Goal: Task Accomplishment & Management: Manage account settings

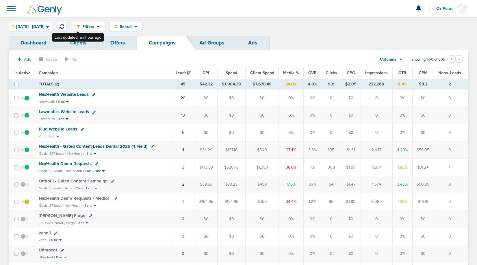
click at [64, 26] on icon at bounding box center [61, 26] width 5 height 5
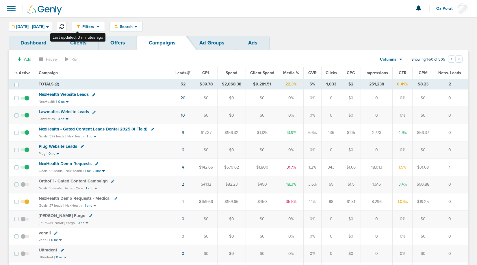
click at [64, 25] on icon at bounding box center [61, 26] width 5 height 5
click at [185, 131] on td "7" at bounding box center [183, 132] width 24 height 17
click at [182, 131] on td "7" at bounding box center [183, 132] width 24 height 17
click at [183, 131] on link "7" at bounding box center [183, 132] width 2 height 5
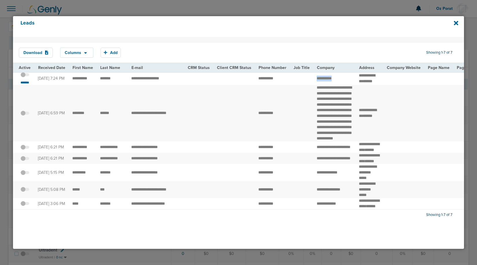
drag, startPoint x: 331, startPoint y: 82, endPoint x: 309, endPoint y: 82, distance: 21.7
drag, startPoint x: 113, startPoint y: 80, endPoint x: 69, endPoint y: 80, distance: 44.2
click at [25, 78] on span at bounding box center [25, 78] width 9 height 0
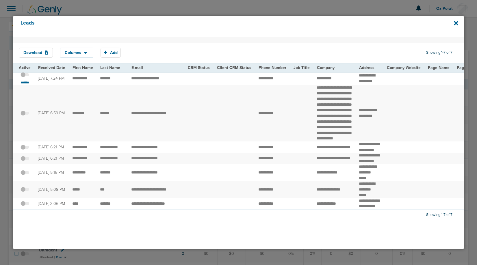
click at [25, 76] on input "checkbox" at bounding box center [25, 76] width 0 height 0
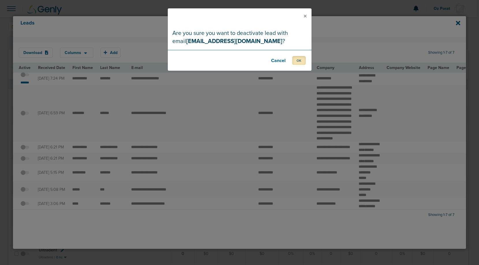
click at [300, 60] on button "OK" at bounding box center [299, 60] width 14 height 9
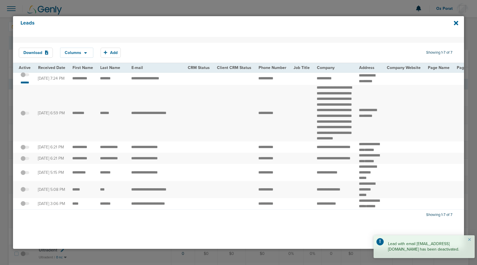
click at [459, 23] on div "Leads" at bounding box center [238, 26] width 451 height 21
click at [457, 23] on icon at bounding box center [456, 23] width 4 height 4
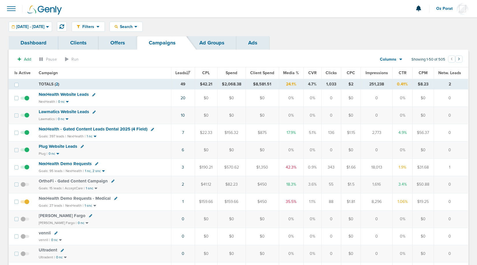
click at [258, 42] on link "Ads" at bounding box center [252, 43] width 33 height 14
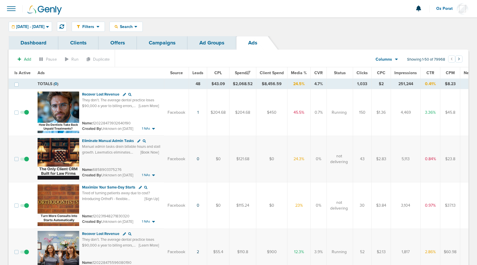
click at [201, 72] on span "Leads" at bounding box center [197, 72] width 11 height 5
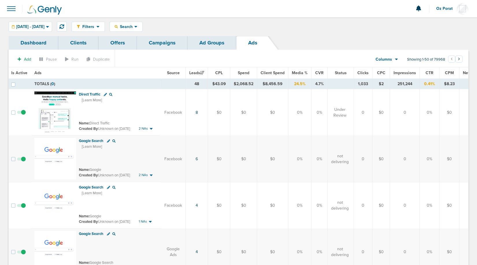
click at [12, 10] on span at bounding box center [11, 8] width 13 height 13
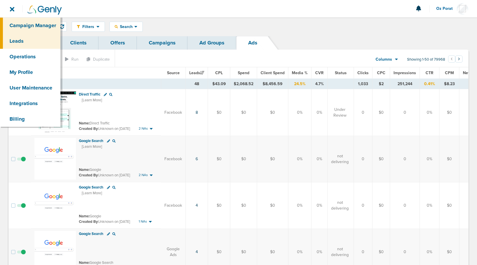
click at [29, 39] on link "Leads" at bounding box center [30, 41] width 60 height 16
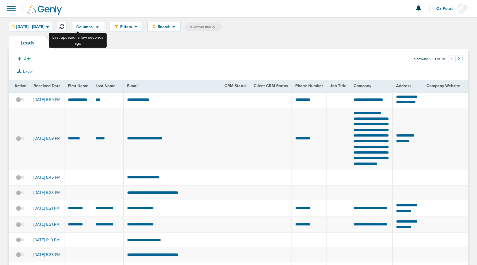
click at [67, 23] on button at bounding box center [62, 27] width 10 height 10
click at [134, 26] on span "Filters" at bounding box center [126, 26] width 16 height 5
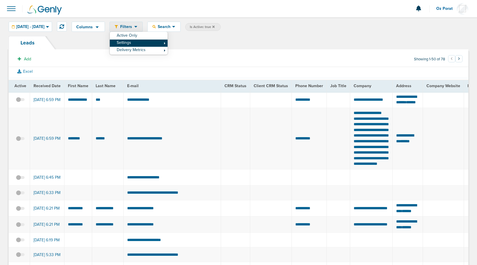
click at [154, 42] on link "Settings" at bounding box center [139, 43] width 58 height 7
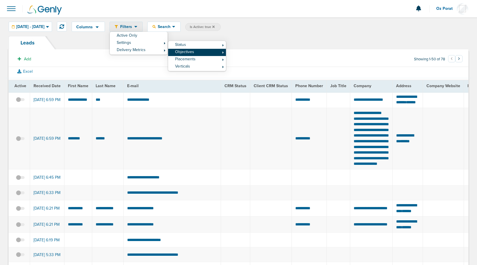
click at [211, 53] on link "Objectives" at bounding box center [197, 52] width 58 height 7
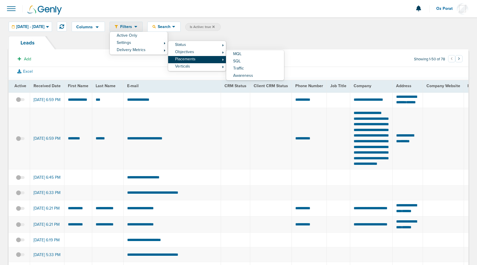
click at [215, 60] on link "Placements" at bounding box center [197, 59] width 58 height 7
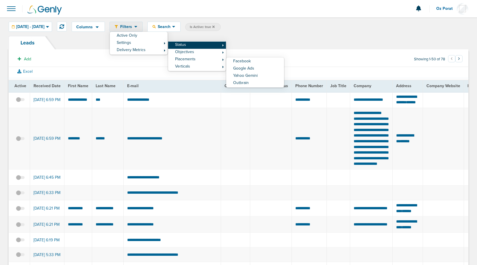
click at [223, 44] on link "Status" at bounding box center [197, 45] width 58 height 7
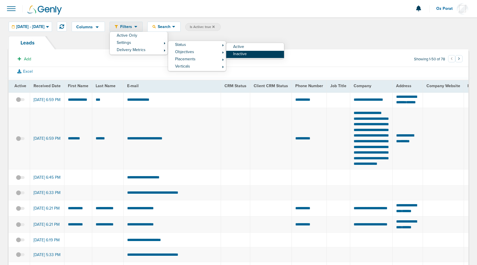
click at [251, 54] on link "Inactive" at bounding box center [255, 54] width 58 height 7
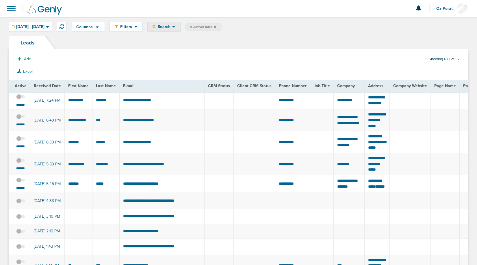
click at [172, 27] on span "Search" at bounding box center [164, 26] width 16 height 5
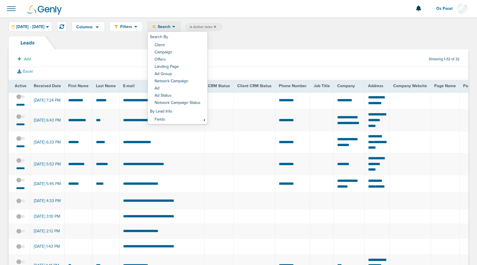
click at [248, 125] on td at bounding box center [254, 120] width 42 height 22
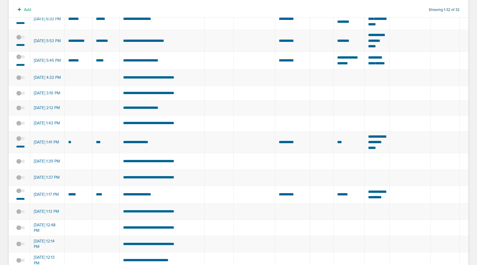
scroll to position [2, 0]
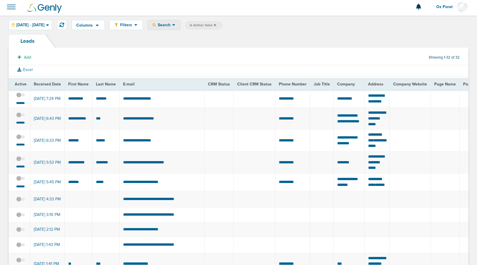
click at [172, 26] on span "Search" at bounding box center [164, 25] width 16 height 5
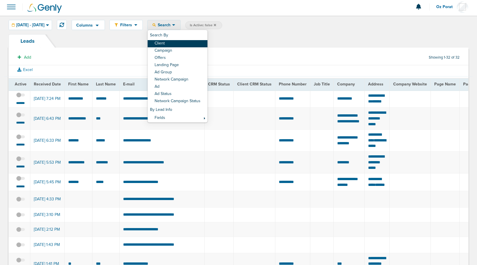
click at [185, 45] on link "Client" at bounding box center [178, 43] width 60 height 7
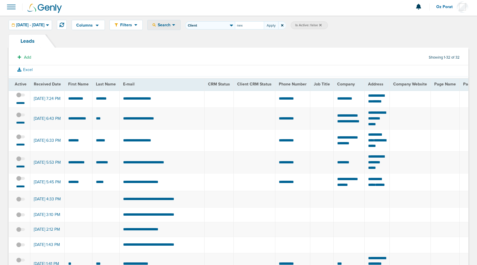
type input "nex"
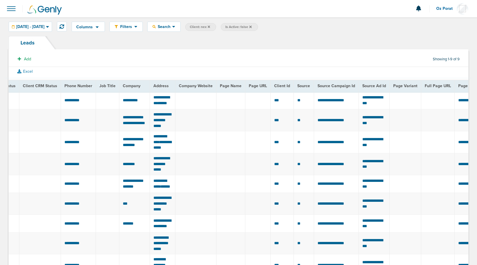
scroll to position [0, 190]
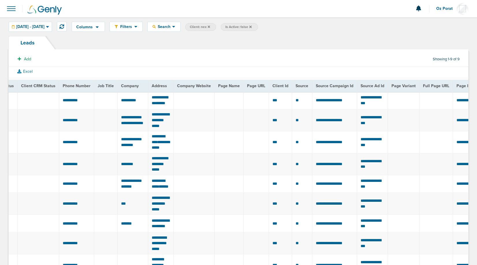
click at [325, 86] on span "Source Campaign Id" at bounding box center [335, 85] width 38 height 5
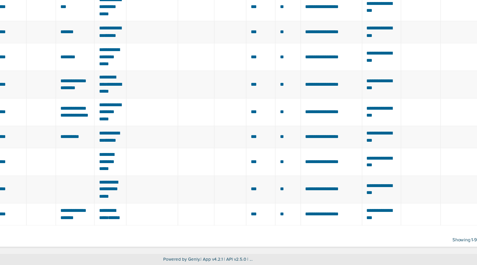
scroll to position [56, 0]
drag, startPoint x: 352, startPoint y: 179, endPoint x: 310, endPoint y: 179, distance: 42.2
click at [312, 172] on td "**********" at bounding box center [336, 163] width 49 height 18
copy span "**********"
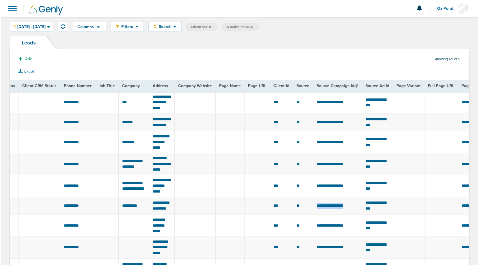
scroll to position [0, 187]
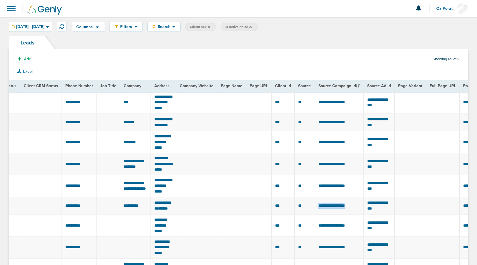
click at [323, 208] on span "**********" at bounding box center [331, 206] width 27 height 4
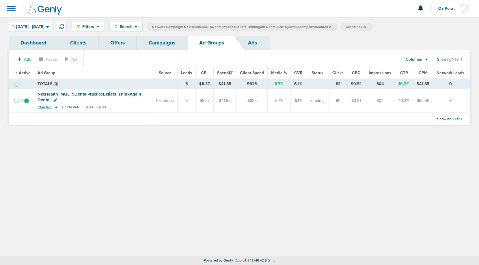
click at [39, 106] on span "1/1 Active" at bounding box center [45, 107] width 14 height 4
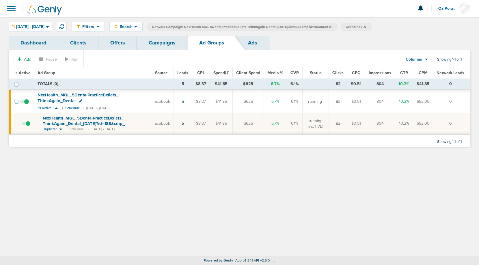
click at [28, 126] on span at bounding box center [26, 126] width 9 height 0
click at [22, 125] on input "checkbox" at bounding box center [22, 125] width 0 height 0
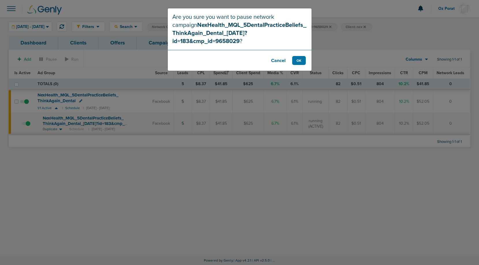
click at [273, 56] on button "Cancel" at bounding box center [278, 60] width 23 height 9
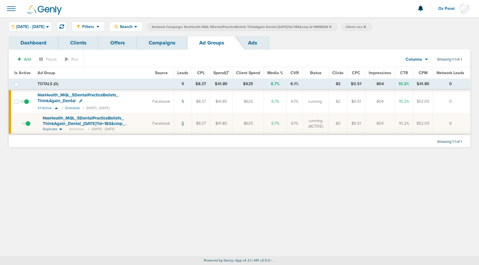
click at [184, 122] on link "5" at bounding box center [183, 123] width 2 height 5
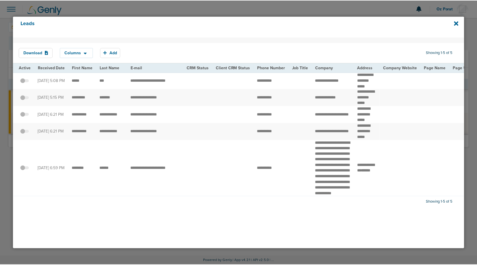
scroll to position [0, 0]
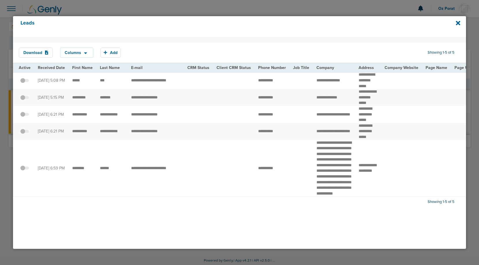
click at [27, 171] on span at bounding box center [24, 171] width 9 height 0
click at [25, 169] on input "checkbox" at bounding box center [25, 169] width 0 height 0
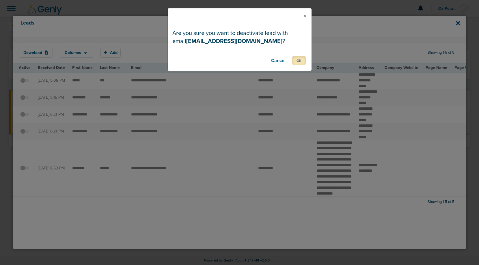
click at [300, 59] on button "OK" at bounding box center [299, 60] width 14 height 9
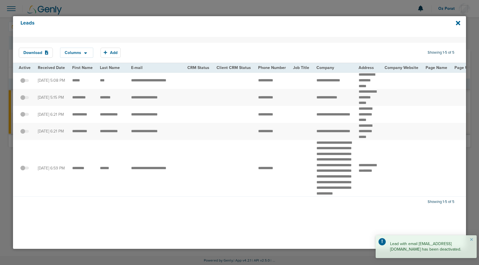
click at [25, 134] on span at bounding box center [24, 134] width 9 height 0
click at [25, 133] on input "checkbox" at bounding box center [25, 133] width 0 height 0
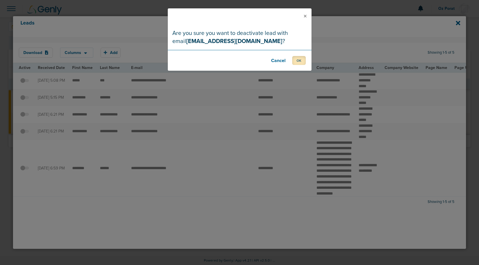
click at [301, 63] on button "OK" at bounding box center [299, 60] width 14 height 9
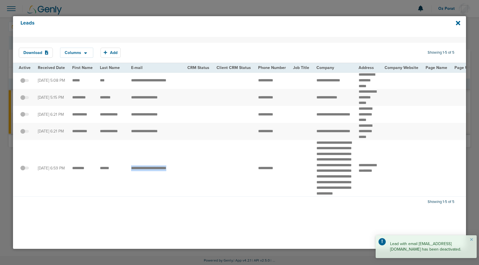
drag, startPoint x: 180, startPoint y: 193, endPoint x: 128, endPoint y: 193, distance: 52.3
click at [128, 193] on td "**********" at bounding box center [156, 168] width 56 height 57
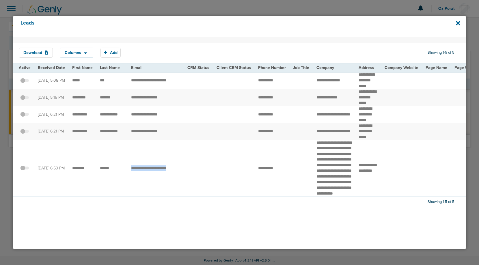
click at [181, 195] on td "**********" at bounding box center [156, 168] width 56 height 57
drag, startPoint x: 182, startPoint y: 194, endPoint x: 124, endPoint y: 193, distance: 58.0
copy tr "**********"
drag, startPoint x: 170, startPoint y: 142, endPoint x: 122, endPoint y: 142, distance: 48.2
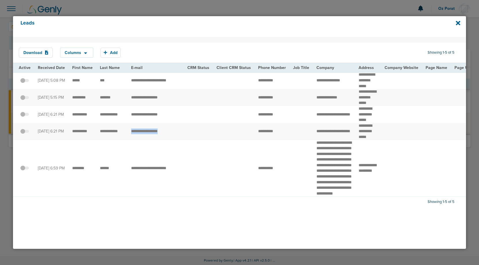
drag, startPoint x: 167, startPoint y: 103, endPoint x: 125, endPoint y: 104, distance: 41.9
drag, startPoint x: 118, startPoint y: 105, endPoint x: 70, endPoint y: 106, distance: 48.5
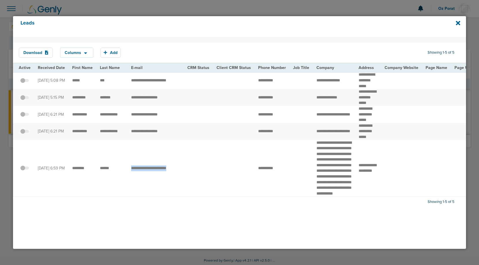
drag, startPoint x: 181, startPoint y: 194, endPoint x: 129, endPoint y: 194, distance: 52.0
click at [129, 194] on td "**********" at bounding box center [156, 168] width 56 height 57
click at [458, 23] on icon at bounding box center [458, 23] width 4 height 4
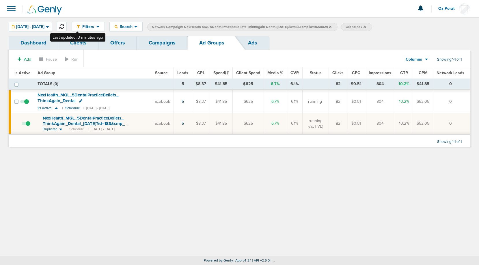
click at [64, 27] on icon at bounding box center [61, 26] width 5 height 5
click at [27, 126] on span at bounding box center [26, 126] width 9 height 0
click at [22, 125] on input "checkbox" at bounding box center [22, 125] width 0 height 0
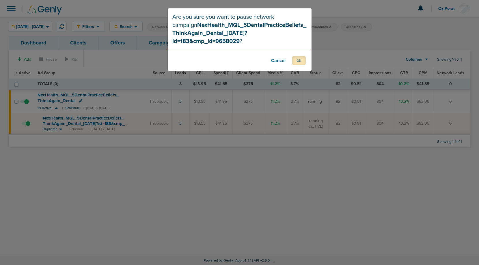
click at [299, 56] on button "OK" at bounding box center [299, 60] width 14 height 9
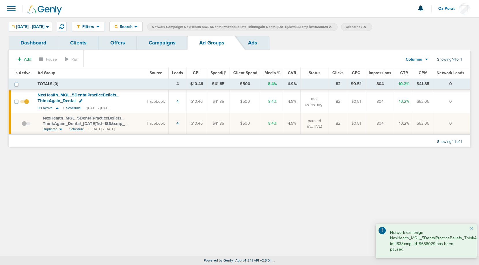
drag, startPoint x: 40, startPoint y: 118, endPoint x: 126, endPoint y: 124, distance: 86.9
click at [126, 124] on td "NexHealth_ MQL_ 5DentalPracticeBeliefs_ ThinkAgain_ Dental_ [DATE]?id=183&cmp_ …" at bounding box center [89, 123] width 110 height 21
click at [108, 118] on span "NexHealth_ MQL_ 5DentalPracticeBeliefs_ ThinkAgain_ Dental_ [DATE]?id=183&cmp_ …" at bounding box center [84, 123] width 82 height 16
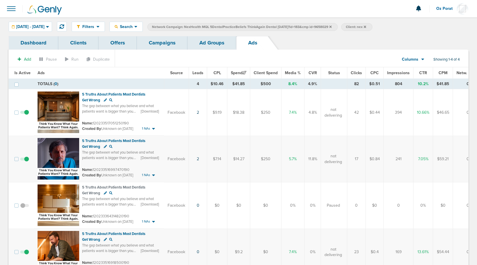
click at [163, 42] on link "Campaigns" at bounding box center [162, 43] width 51 height 14
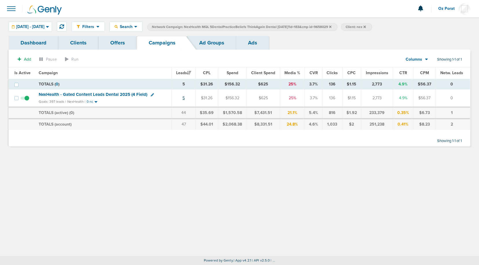
click at [184, 98] on link "5" at bounding box center [183, 98] width 2 height 5
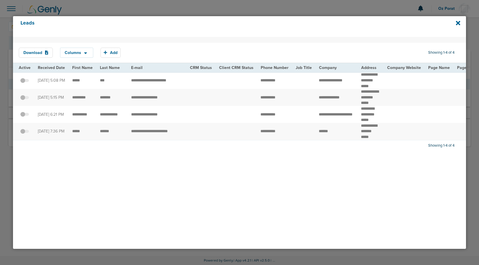
click at [48, 70] on th "Received Date" at bounding box center [51, 67] width 34 height 9
click at [48, 66] on span "Received Date" at bounding box center [51, 67] width 27 height 5
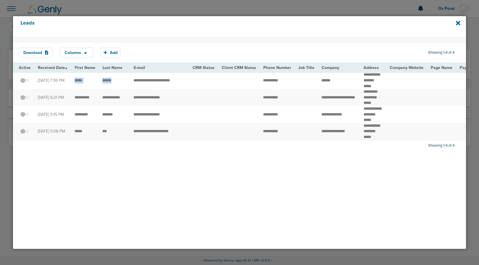
drag, startPoint x: 116, startPoint y: 81, endPoint x: 73, endPoint y: 80, distance: 42.8
click at [154, 81] on td "**********" at bounding box center [159, 80] width 59 height 17
click at [170, 81] on td "**********" at bounding box center [159, 80] width 59 height 17
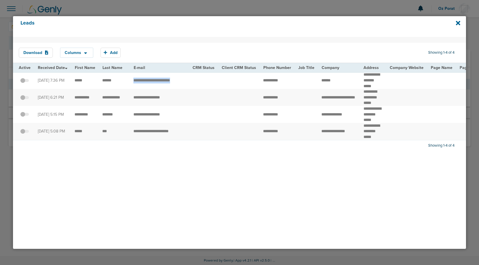
drag, startPoint x: 183, startPoint y: 81, endPoint x: 130, endPoint y: 81, distance: 53.7
click at [130, 81] on td "**********" at bounding box center [159, 80] width 59 height 17
click at [26, 83] on span at bounding box center [24, 83] width 9 height 0
click at [25, 81] on input "checkbox" at bounding box center [25, 81] width 0 height 0
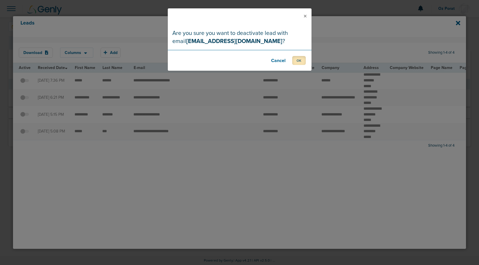
click at [298, 62] on button "OK" at bounding box center [299, 60] width 14 height 9
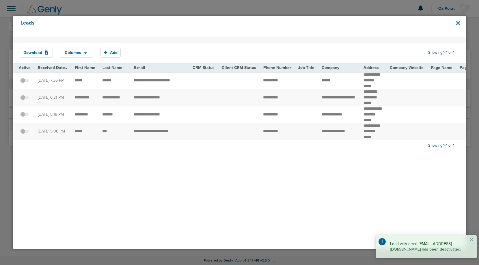
click at [456, 23] on icon at bounding box center [458, 23] width 4 height 6
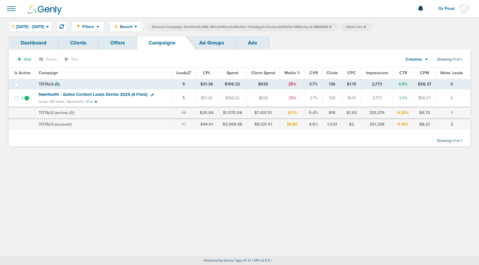
click at [84, 92] on span "NexHealth - Gated Content Leads Dental 2025 (4 Field)" at bounding box center [93, 94] width 109 height 5
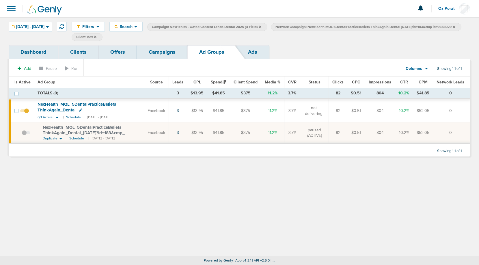
click at [159, 57] on link "Campaigns" at bounding box center [162, 52] width 51 height 14
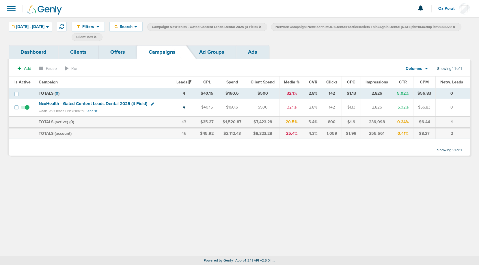
click at [453, 29] on icon at bounding box center [454, 26] width 2 height 3
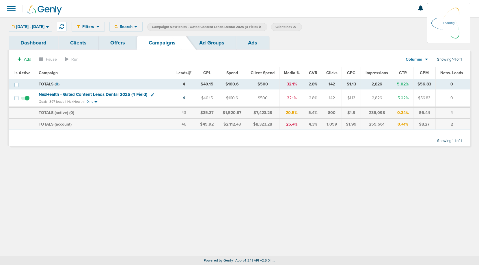
click at [261, 26] on icon at bounding box center [260, 26] width 2 height 2
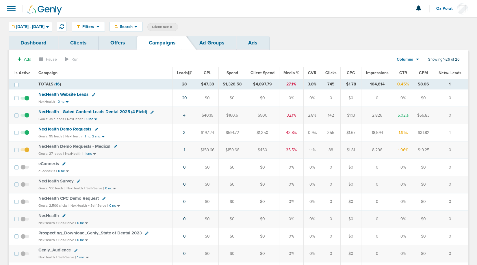
click at [178, 26] on label "Client: nex" at bounding box center [162, 27] width 31 height 8
click at [172, 27] on icon at bounding box center [171, 26] width 2 height 3
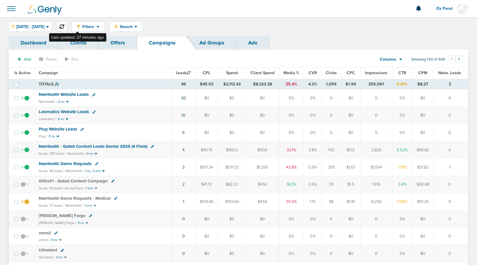
click at [64, 24] on icon at bounding box center [61, 26] width 5 height 5
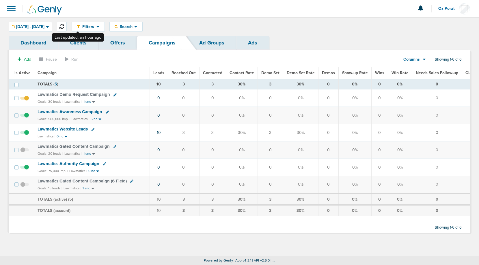
click at [64, 27] on icon at bounding box center [61, 26] width 5 height 5
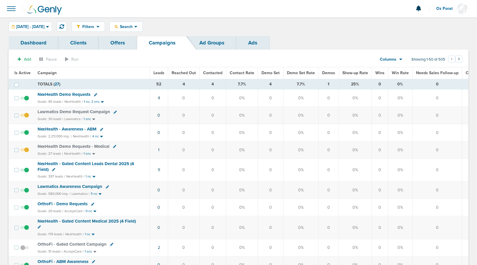
click at [325, 73] on span "Demos" at bounding box center [328, 72] width 13 height 5
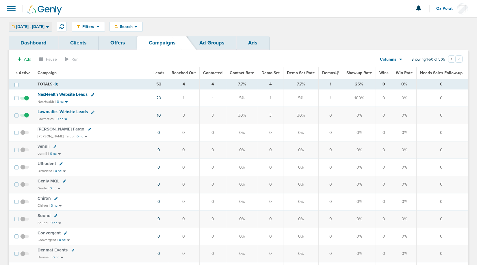
click at [35, 26] on span "[DATE] - [DATE]" at bounding box center [30, 27] width 28 height 4
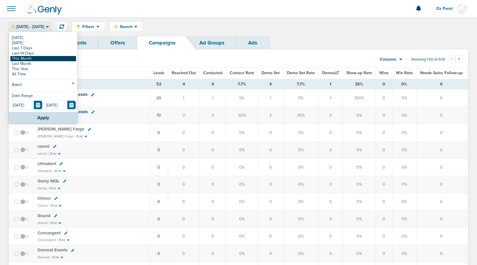
click at [35, 59] on link "This Month" at bounding box center [43, 58] width 66 height 5
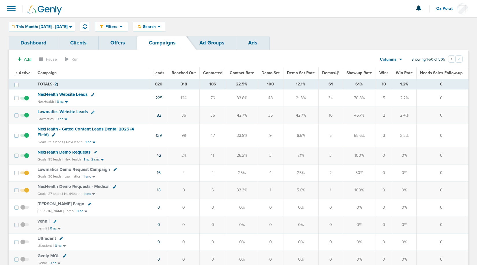
click at [10, 10] on span at bounding box center [11, 8] width 13 height 13
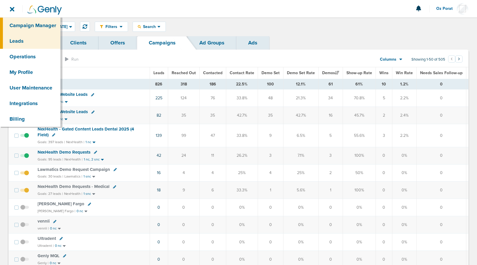
click at [21, 34] on link "Leads" at bounding box center [30, 41] width 60 height 16
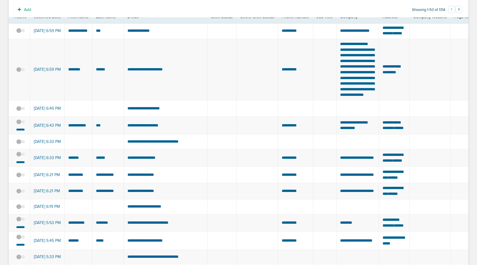
scroll to position [76, 0]
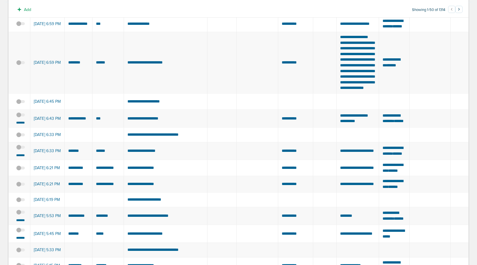
click at [21, 118] on span at bounding box center [20, 118] width 9 height 0
click at [21, 116] on input "checkbox" at bounding box center [21, 116] width 0 height 0
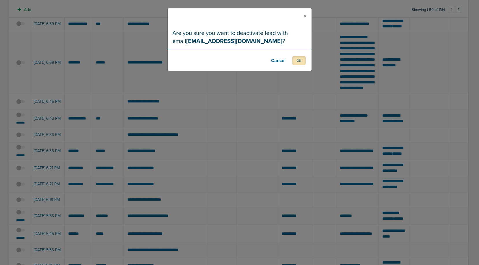
click at [299, 59] on button "OK" at bounding box center [299, 60] width 14 height 9
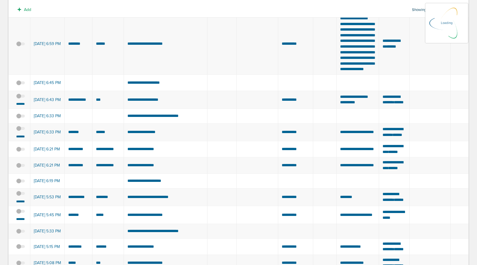
scroll to position [97, 0]
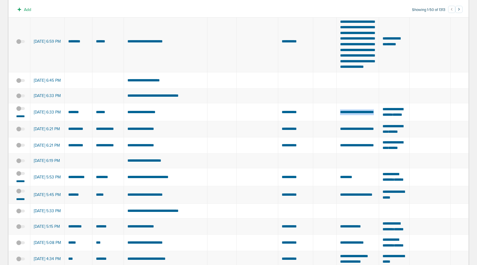
drag, startPoint x: 362, startPoint y: 158, endPoint x: 335, endPoint y: 149, distance: 27.9
click at [336, 121] on td "**********" at bounding box center [357, 112] width 42 height 18
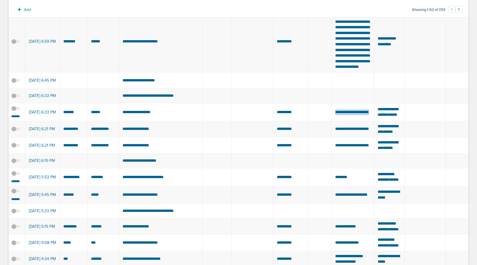
scroll to position [0, 0]
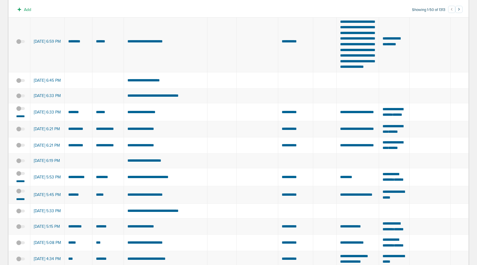
click at [20, 111] on span at bounding box center [20, 111] width 9 height 0
click at [21, 109] on input "checkbox" at bounding box center [21, 109] width 0 height 0
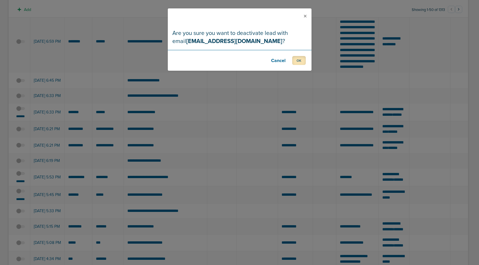
click at [301, 58] on button "OK" at bounding box center [299, 60] width 14 height 9
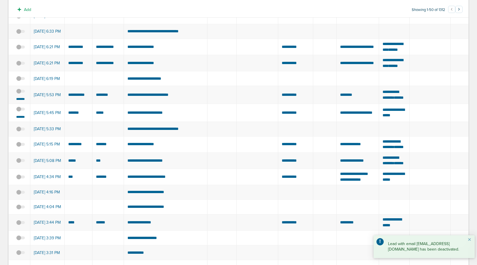
scroll to position [167, 0]
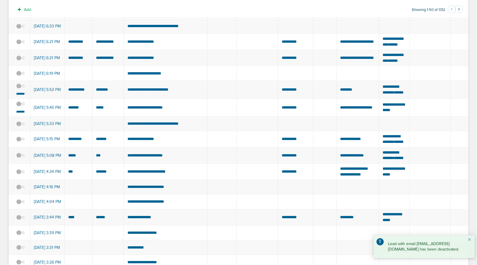
click at [20, 89] on span at bounding box center [20, 89] width 9 height 0
click at [21, 87] on input "checkbox" at bounding box center [21, 87] width 0 height 0
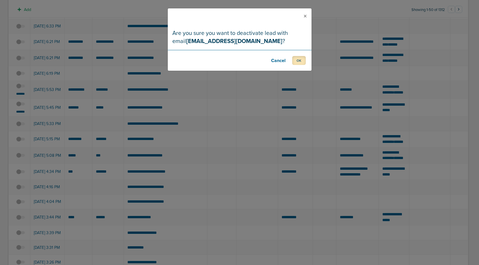
click at [301, 61] on button "OK" at bounding box center [299, 60] width 14 height 9
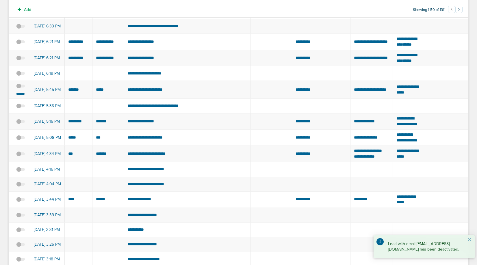
click at [17, 89] on span at bounding box center [20, 89] width 9 height 0
click at [21, 87] on input "checkbox" at bounding box center [21, 87] width 0 height 0
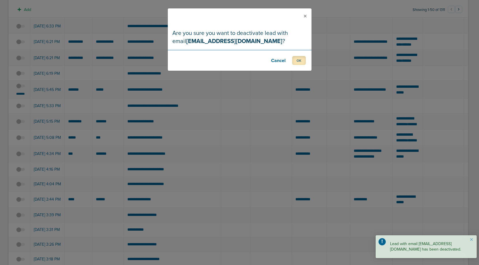
click at [300, 62] on button "OK" at bounding box center [299, 60] width 14 height 9
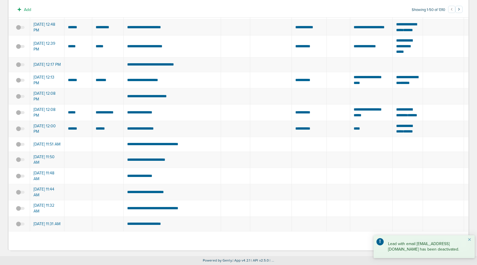
scroll to position [871, 0]
click at [468, 240] on button "×" at bounding box center [468, 239] width 3 height 7
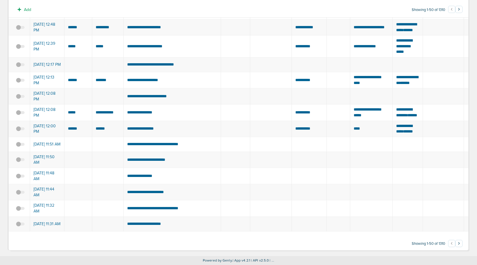
click at [459, 243] on button "›" at bounding box center [458, 243] width 7 height 7
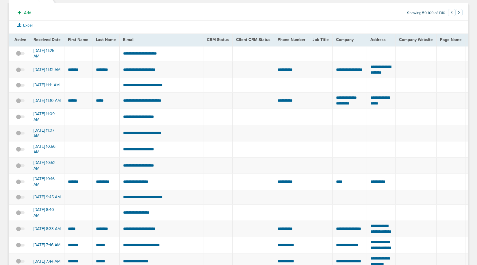
scroll to position [0, 0]
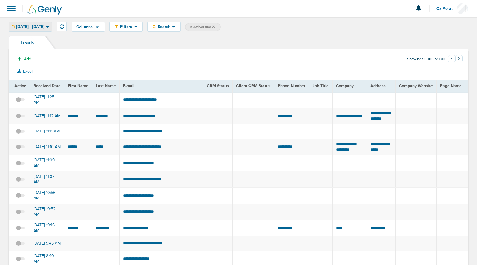
click at [34, 26] on span "09.01.2025 - 09.30.2025" at bounding box center [30, 27] width 28 height 4
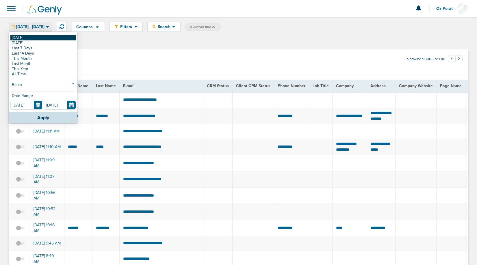
click at [29, 39] on link "[DATE]" at bounding box center [43, 37] width 66 height 5
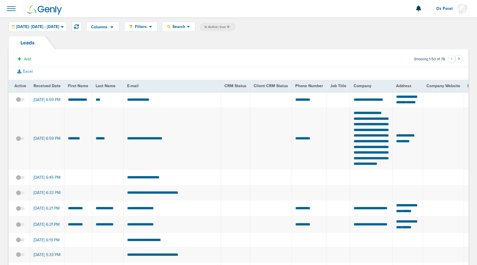
click at [12, 8] on span at bounding box center [11, 8] width 13 height 13
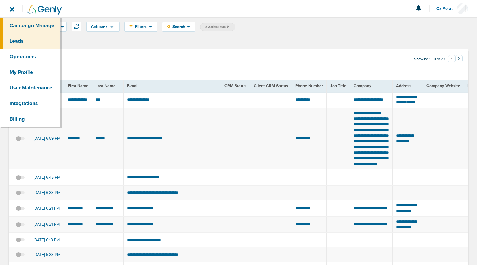
click at [23, 26] on link "Campaign Manager" at bounding box center [30, 26] width 60 height 16
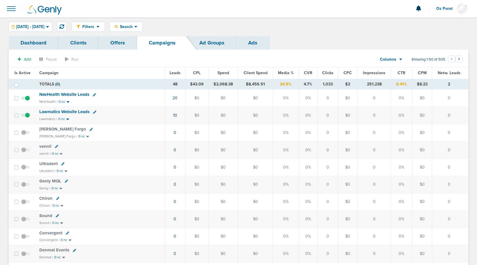
click at [175, 74] on span "Leads" at bounding box center [174, 72] width 11 height 5
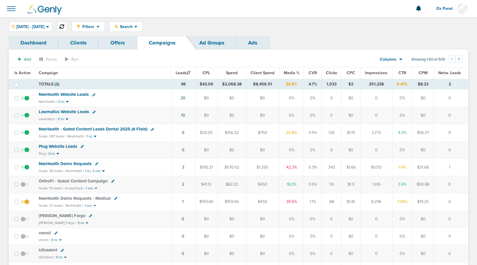
click at [67, 27] on button at bounding box center [62, 27] width 10 height 10
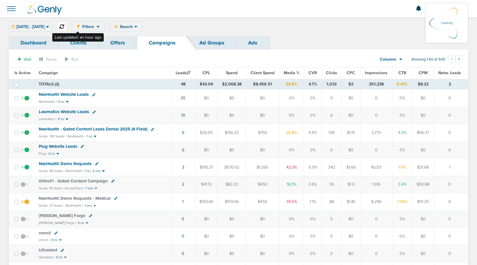
click at [64, 26] on icon at bounding box center [61, 26] width 5 height 5
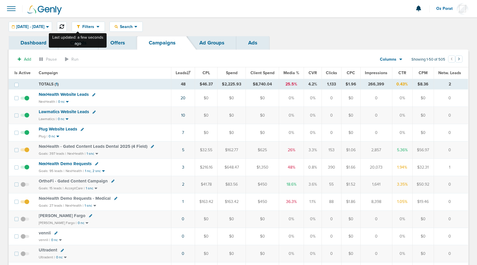
click at [64, 28] on icon at bounding box center [61, 26] width 5 height 5
click at [64, 25] on icon at bounding box center [61, 26] width 5 height 5
